Goal: Find specific page/section: Find specific page/section

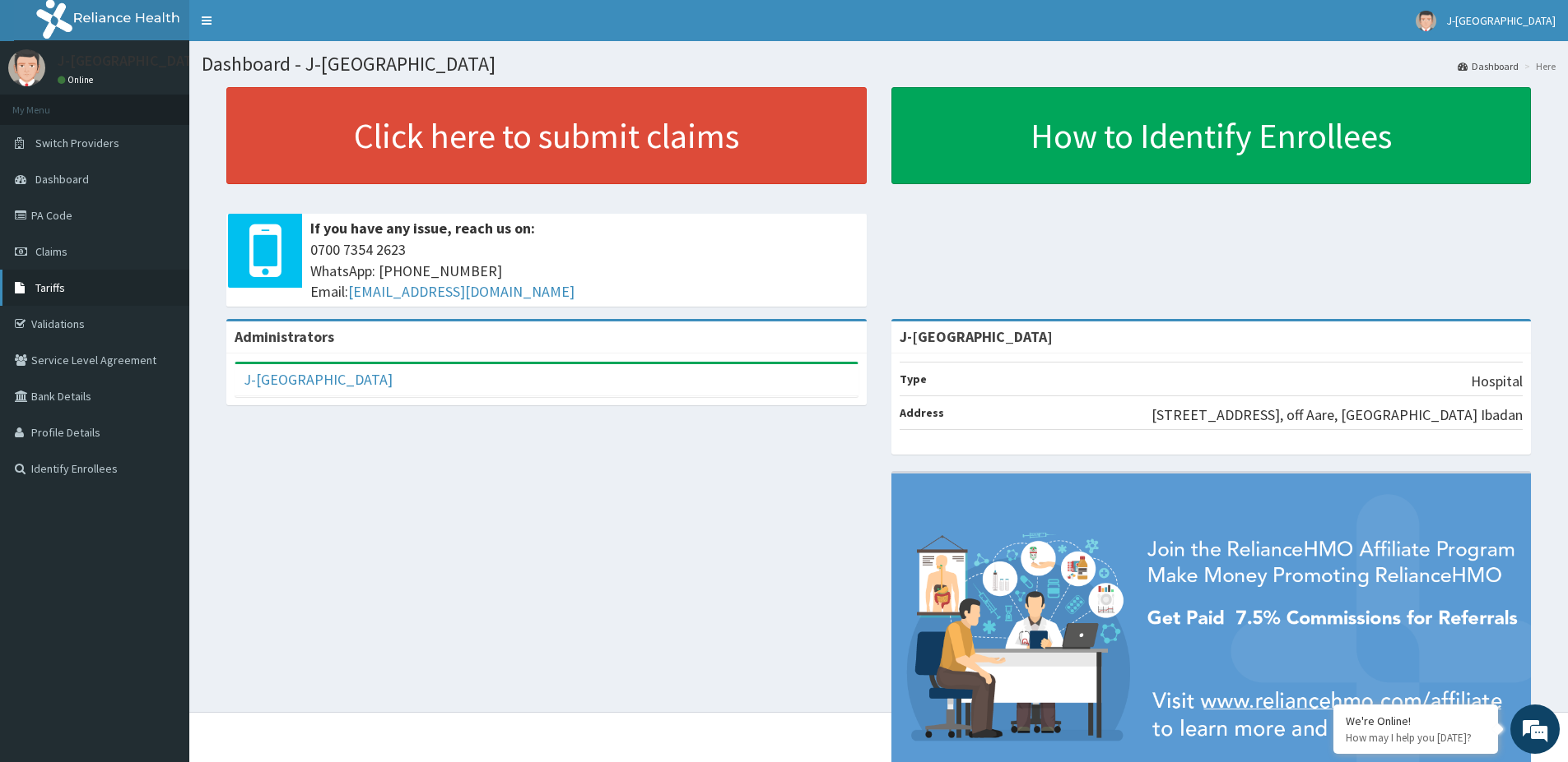
click at [39, 286] on span "Tariffs" at bounding box center [50, 288] width 30 height 15
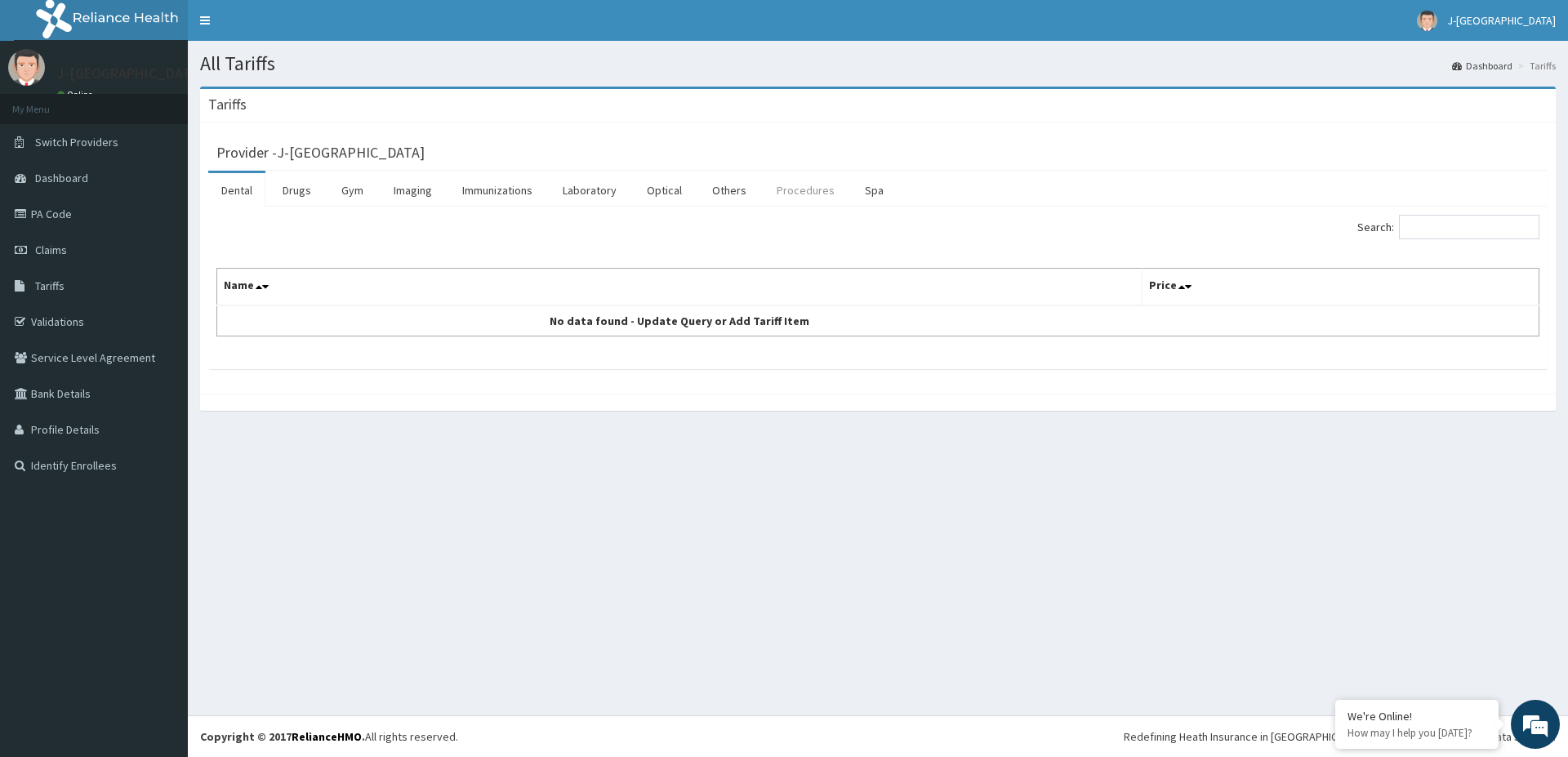
click at [805, 190] on link "Procedures" at bounding box center [805, 190] width 84 height 34
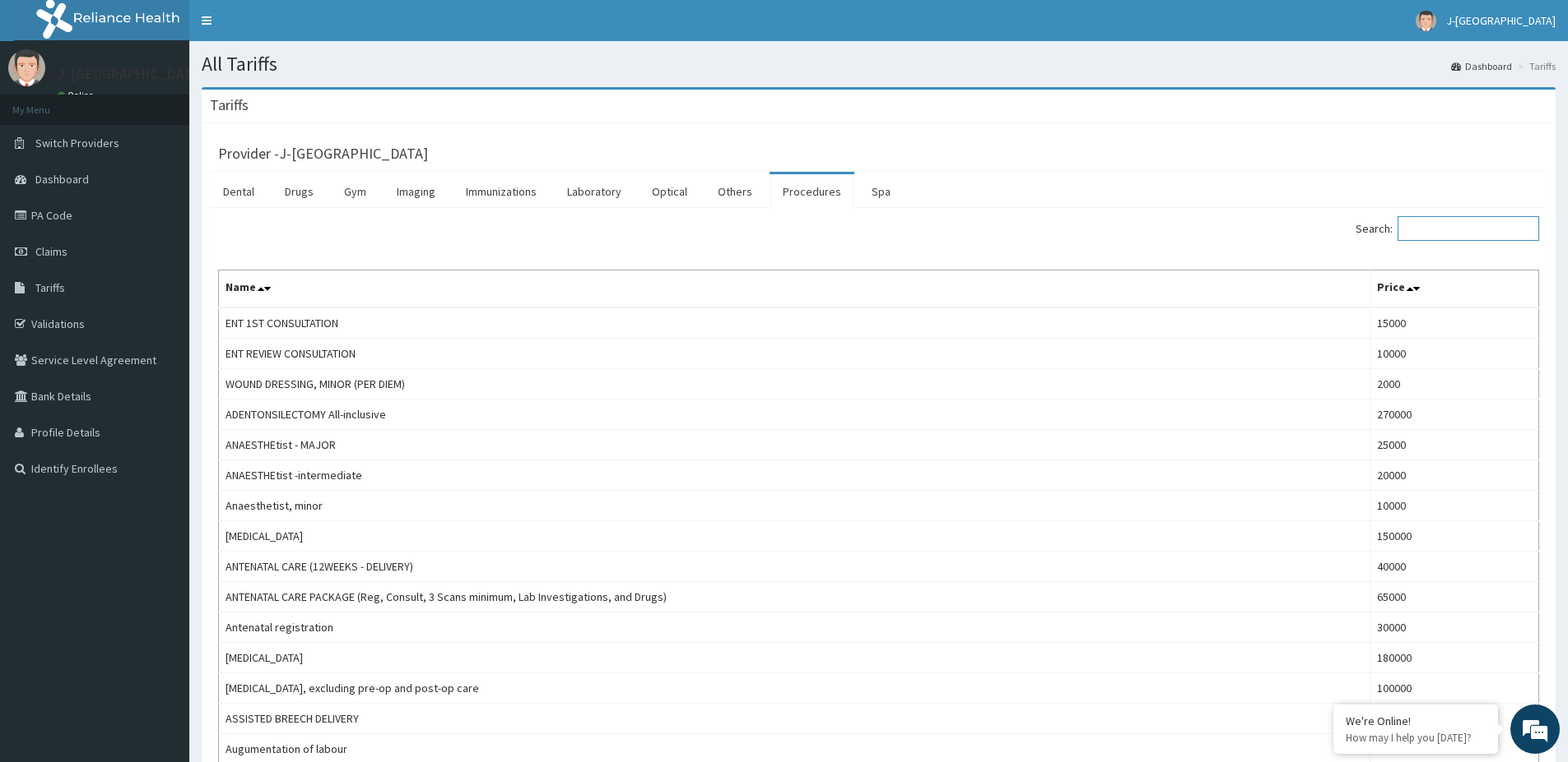
click at [1445, 230] on input "Search:" at bounding box center [1467, 228] width 141 height 25
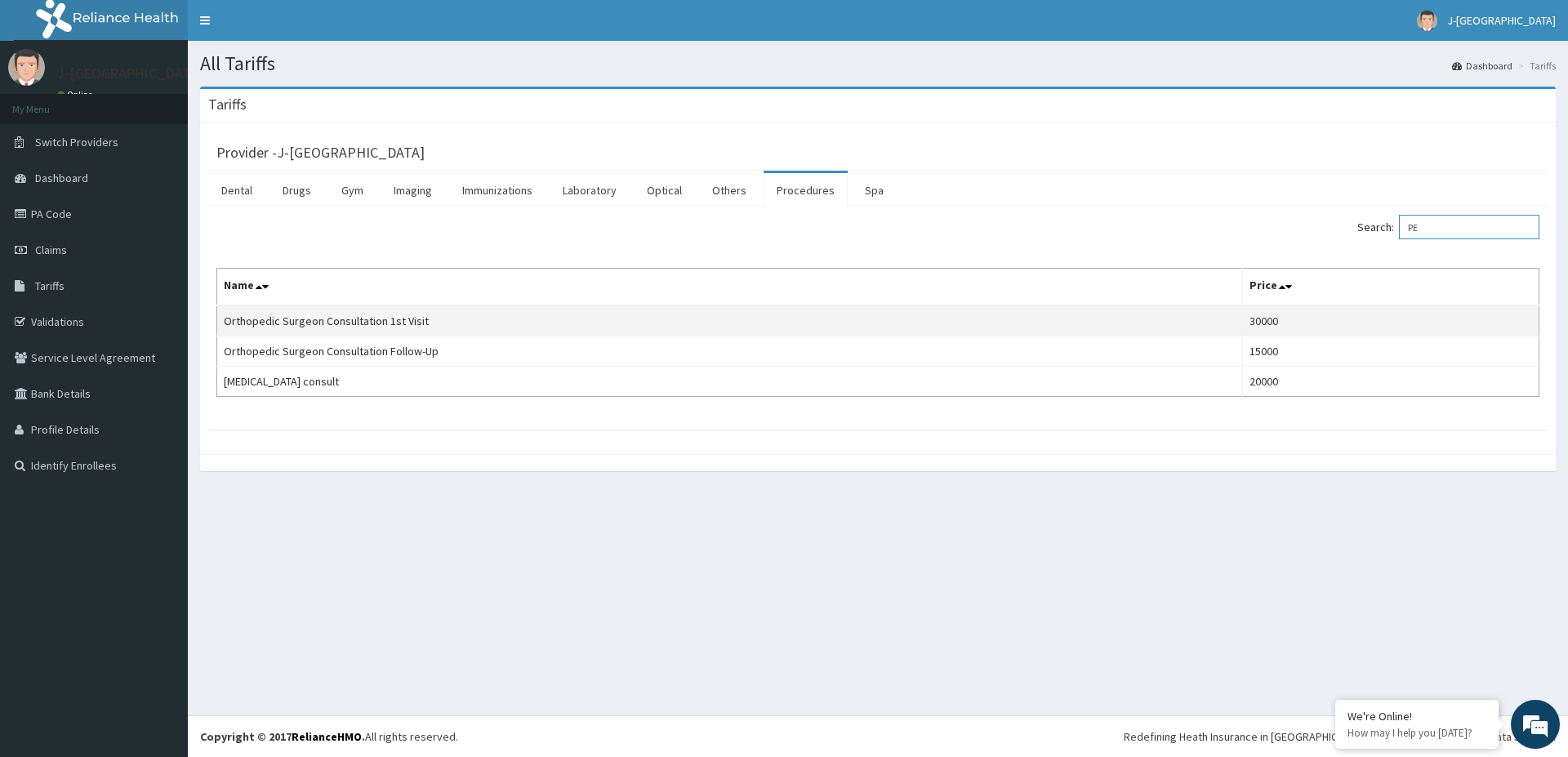
type input "P"
